Goal: Task Accomplishment & Management: Use online tool/utility

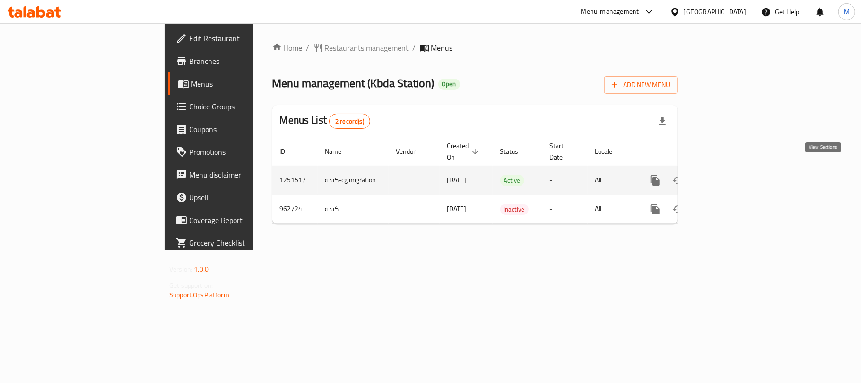
click at [735, 169] on link "enhanced table" at bounding box center [723, 180] width 23 height 23
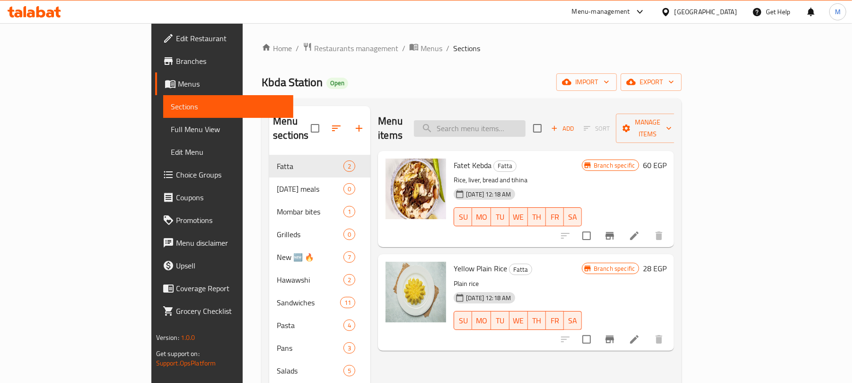
drag, startPoint x: 388, startPoint y: 86, endPoint x: 485, endPoint y: 123, distance: 103.4
click at [389, 86] on div "Kbda Station Open import export" at bounding box center [471, 81] width 420 height 17
click at [525, 120] on input "search" at bounding box center [470, 128] width 112 height 17
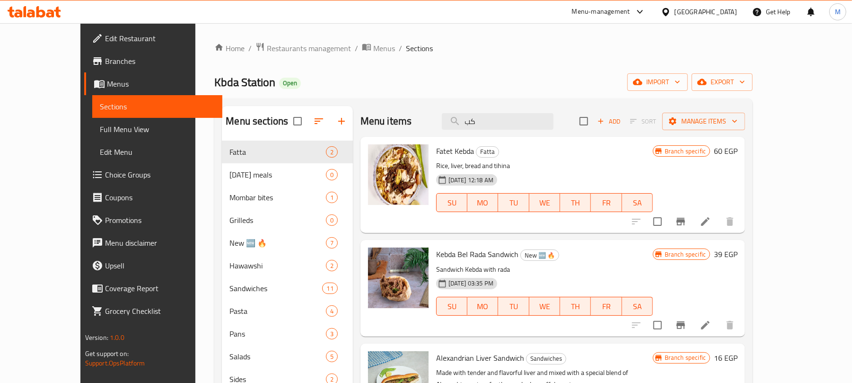
type input "ك"
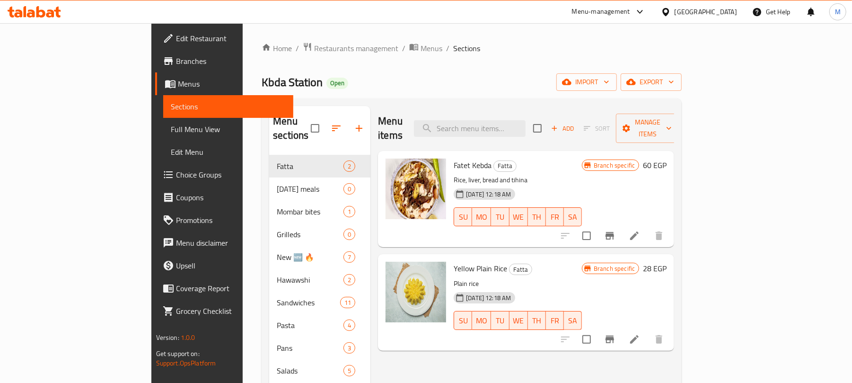
click at [539, 113] on div "Menu items Add Sort Manage items" at bounding box center [526, 128] width 296 height 45
click at [522, 121] on input "search" at bounding box center [470, 128] width 112 height 17
paste input "كبده"
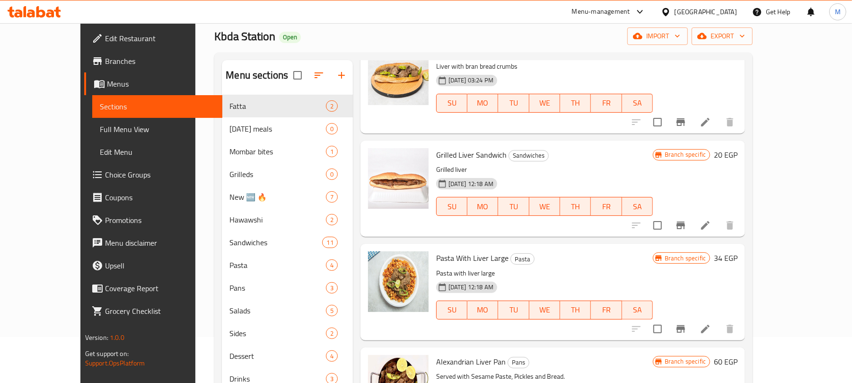
scroll to position [63, 0]
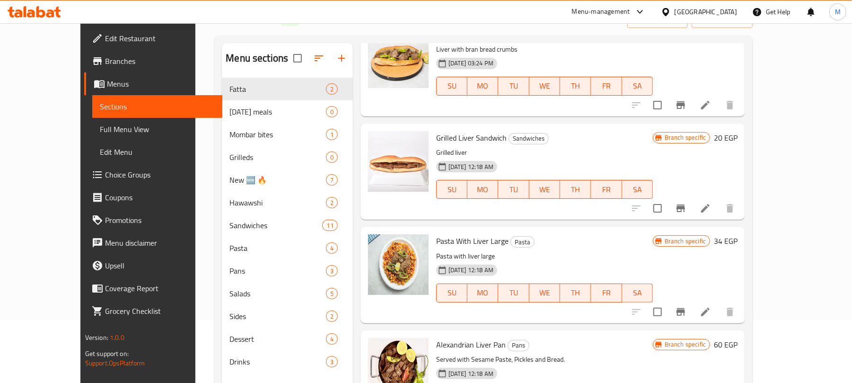
type input "كبدة"
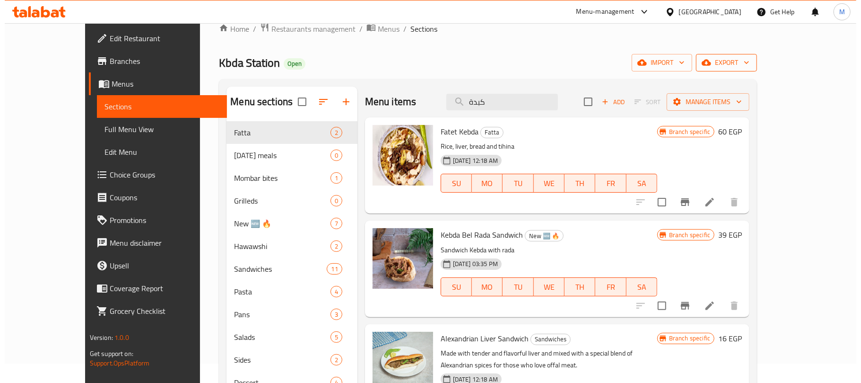
scroll to position [0, 0]
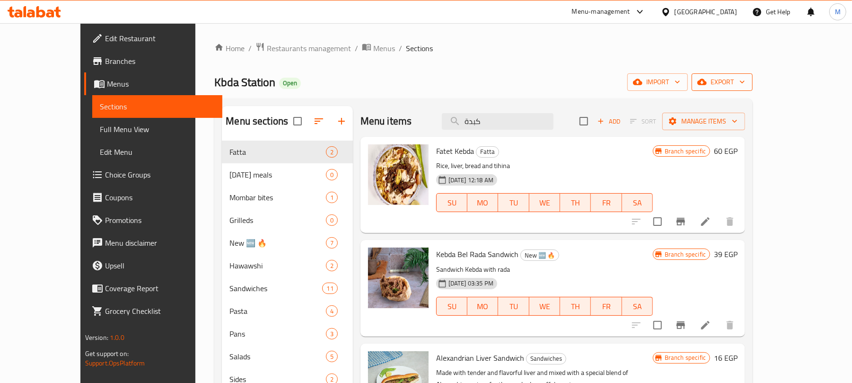
click at [745, 86] on span "export" at bounding box center [722, 82] width 46 height 12
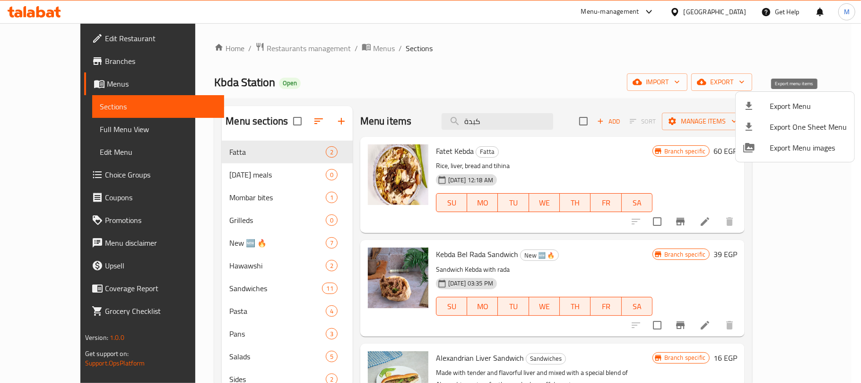
click at [773, 108] on span "Export Menu" at bounding box center [808, 105] width 77 height 11
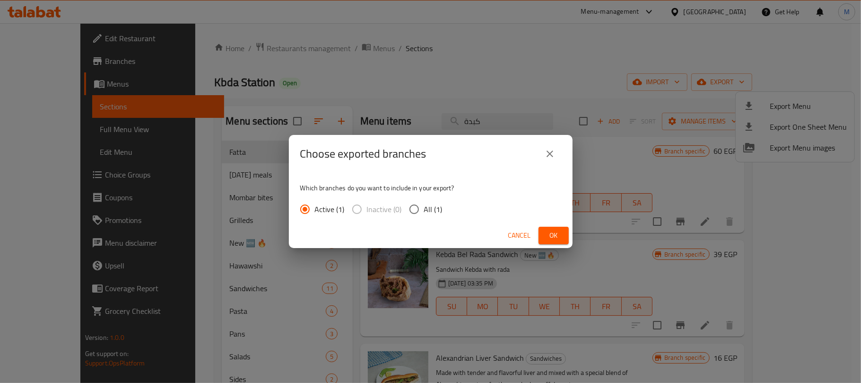
drag, startPoint x: 413, startPoint y: 205, endPoint x: 423, endPoint y: 209, distance: 10.0
click at [413, 207] on input "All (1)" at bounding box center [414, 209] width 20 height 20
radio input "true"
click at [549, 231] on span "Ok" at bounding box center [553, 235] width 15 height 12
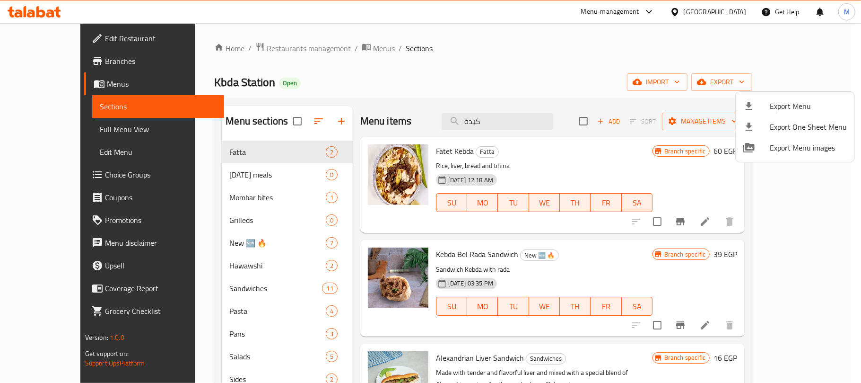
click at [520, 53] on div at bounding box center [430, 191] width 861 height 383
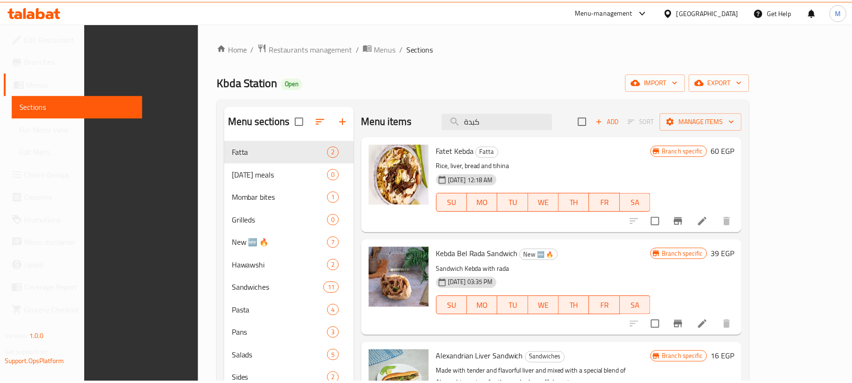
scroll to position [133, 0]
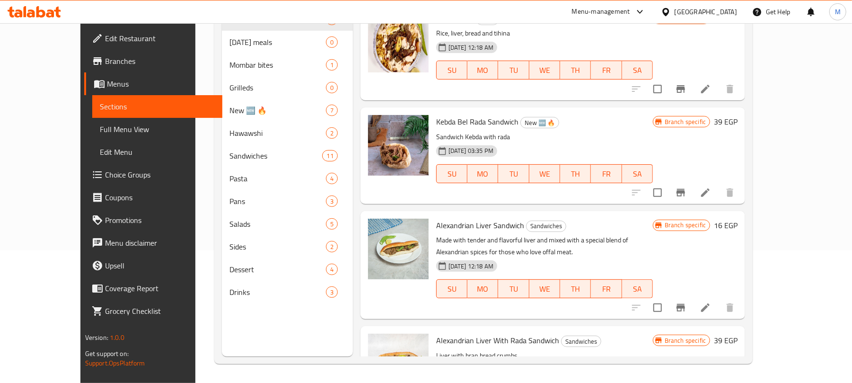
click at [248, 331] on div "Menu sections Fatta 2 [DATE] meals 0 Mombar bites 1 Grilleds 0 New 🆕 🔥 7 Hawaws…" at bounding box center [287, 165] width 131 height 383
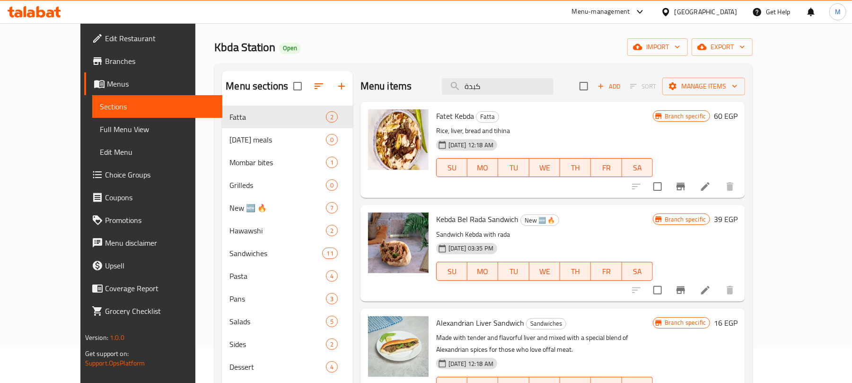
scroll to position [0, 0]
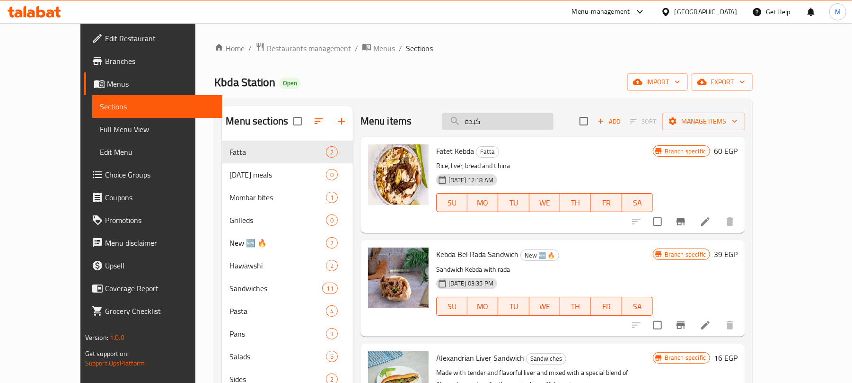
click at [513, 118] on input "كبدة" at bounding box center [498, 121] width 112 height 17
paste input "سجق"
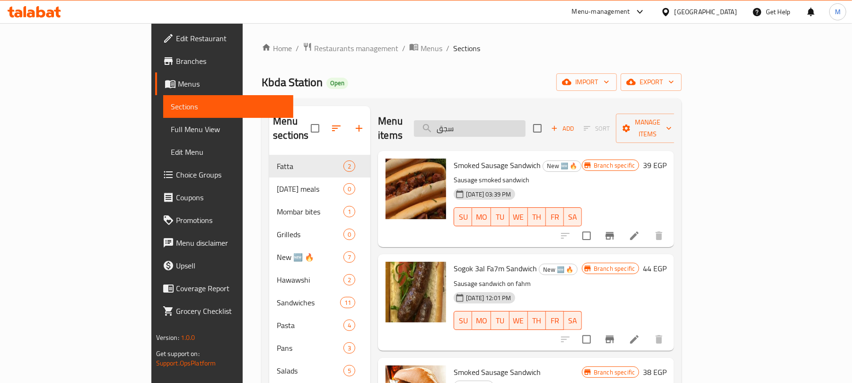
click at [519, 120] on input "سجق" at bounding box center [470, 128] width 112 height 17
paste input "مدخن"
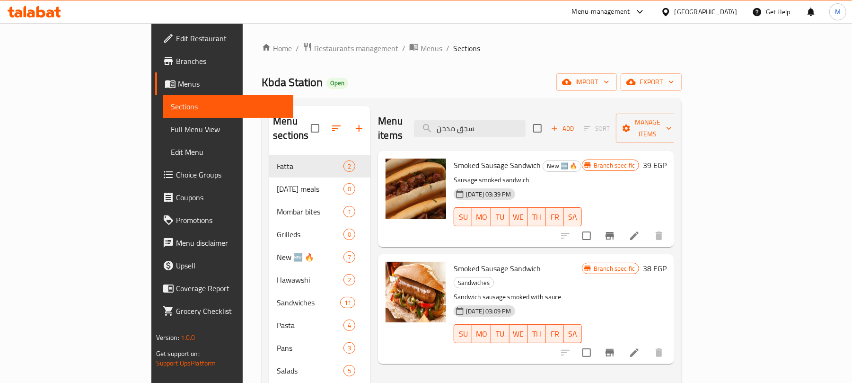
type input "سجق مدخن"
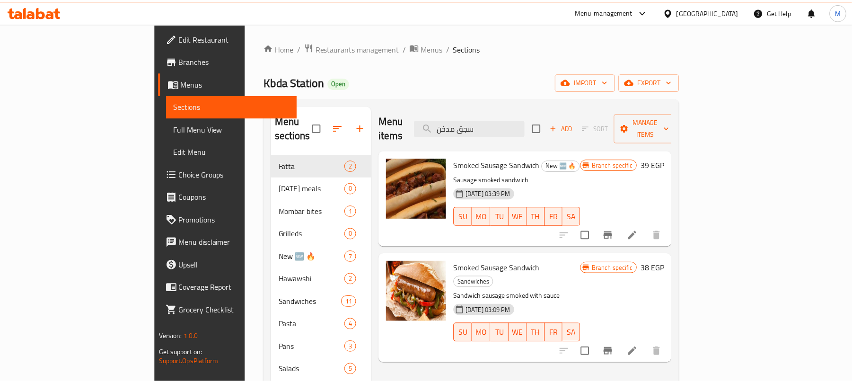
scroll to position [133, 0]
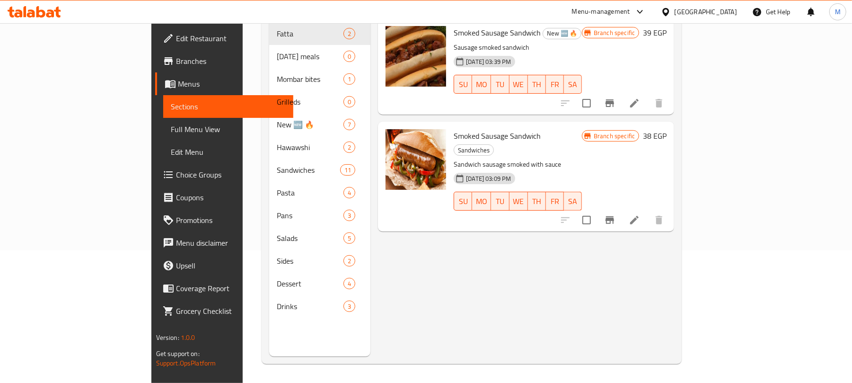
click at [412, 248] on div "Menu items سجق مدخن Add Sort Manage items Smoked Sausage Sandwich New 🆕 🔥 Sausa…" at bounding box center [522, 165] width 304 height 383
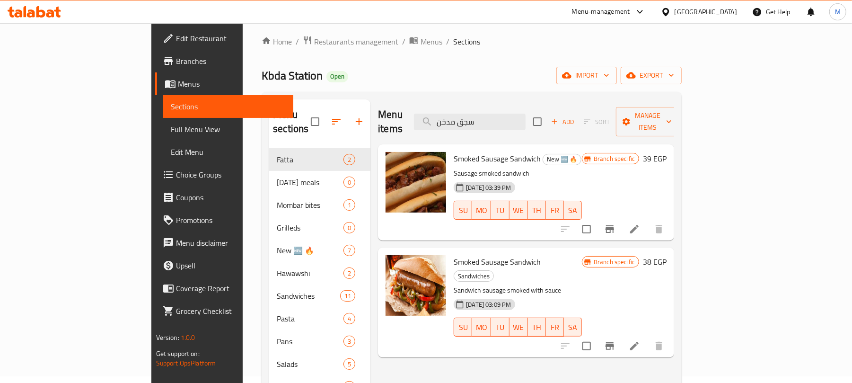
scroll to position [0, 0]
